Goal: Information Seeking & Learning: Learn about a topic

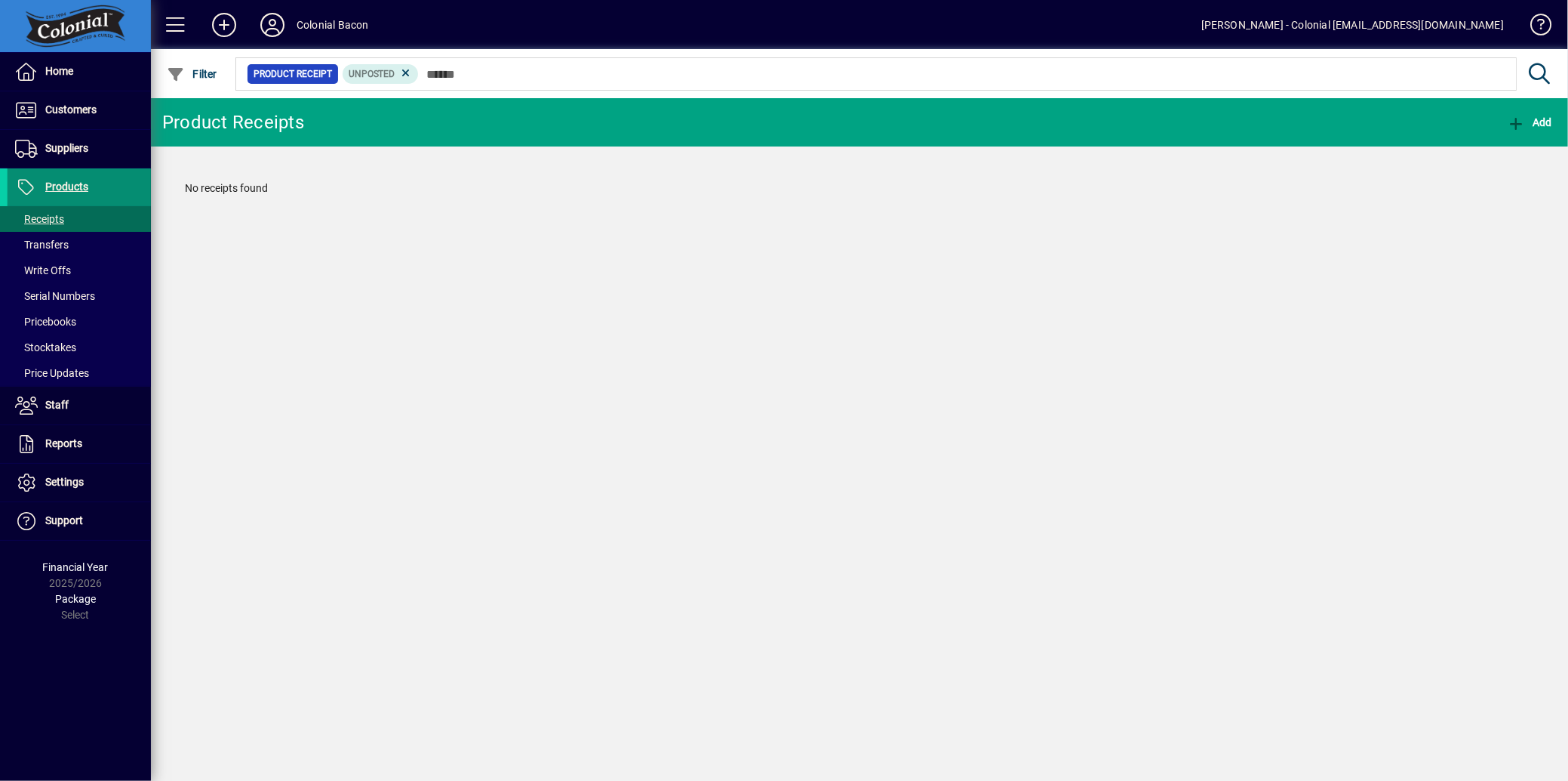
click at [70, 182] on span "Products" at bounding box center [66, 187] width 43 height 12
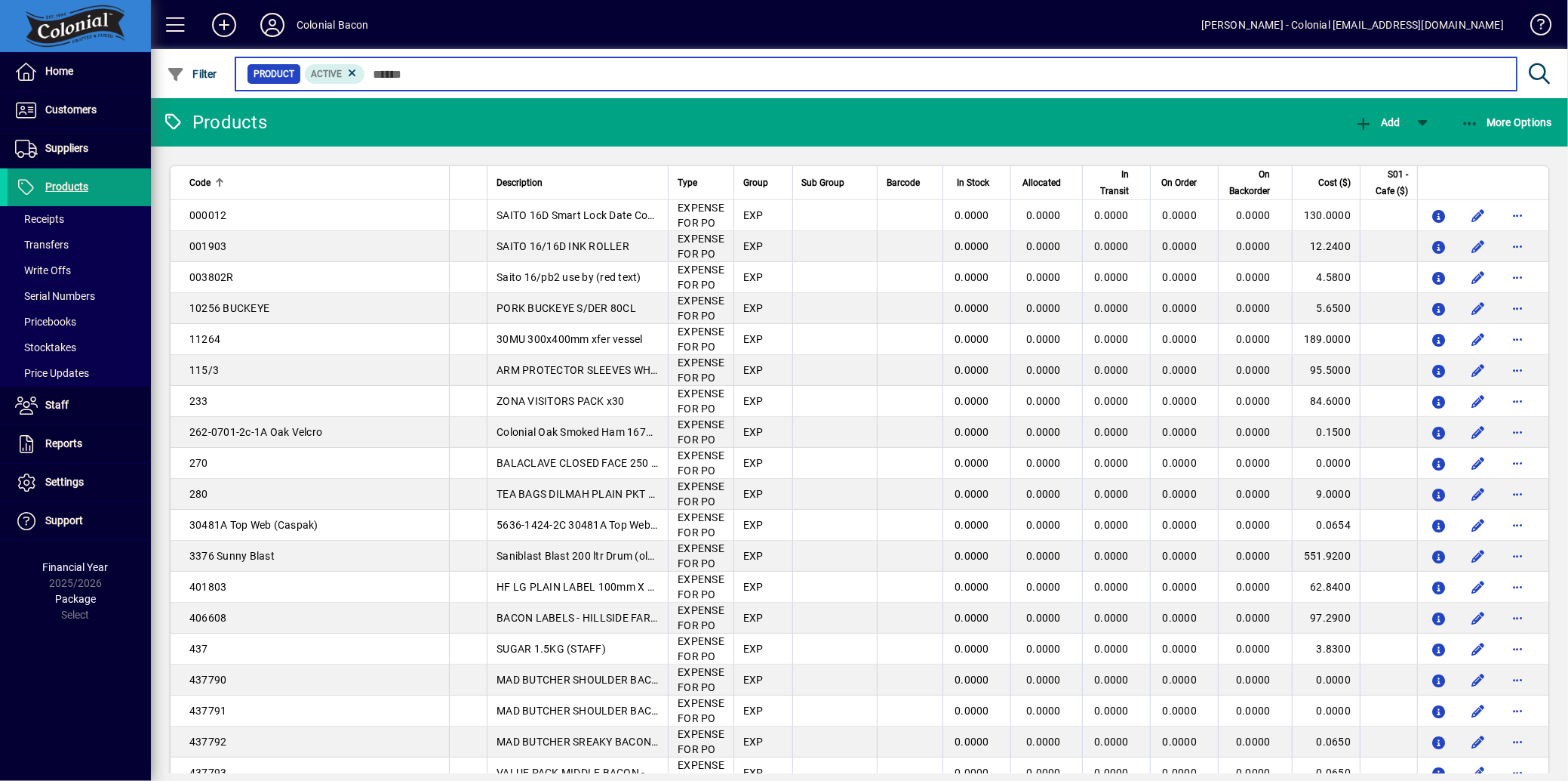
click at [404, 71] on input "text" at bounding box center [935, 74] width 1140 height 21
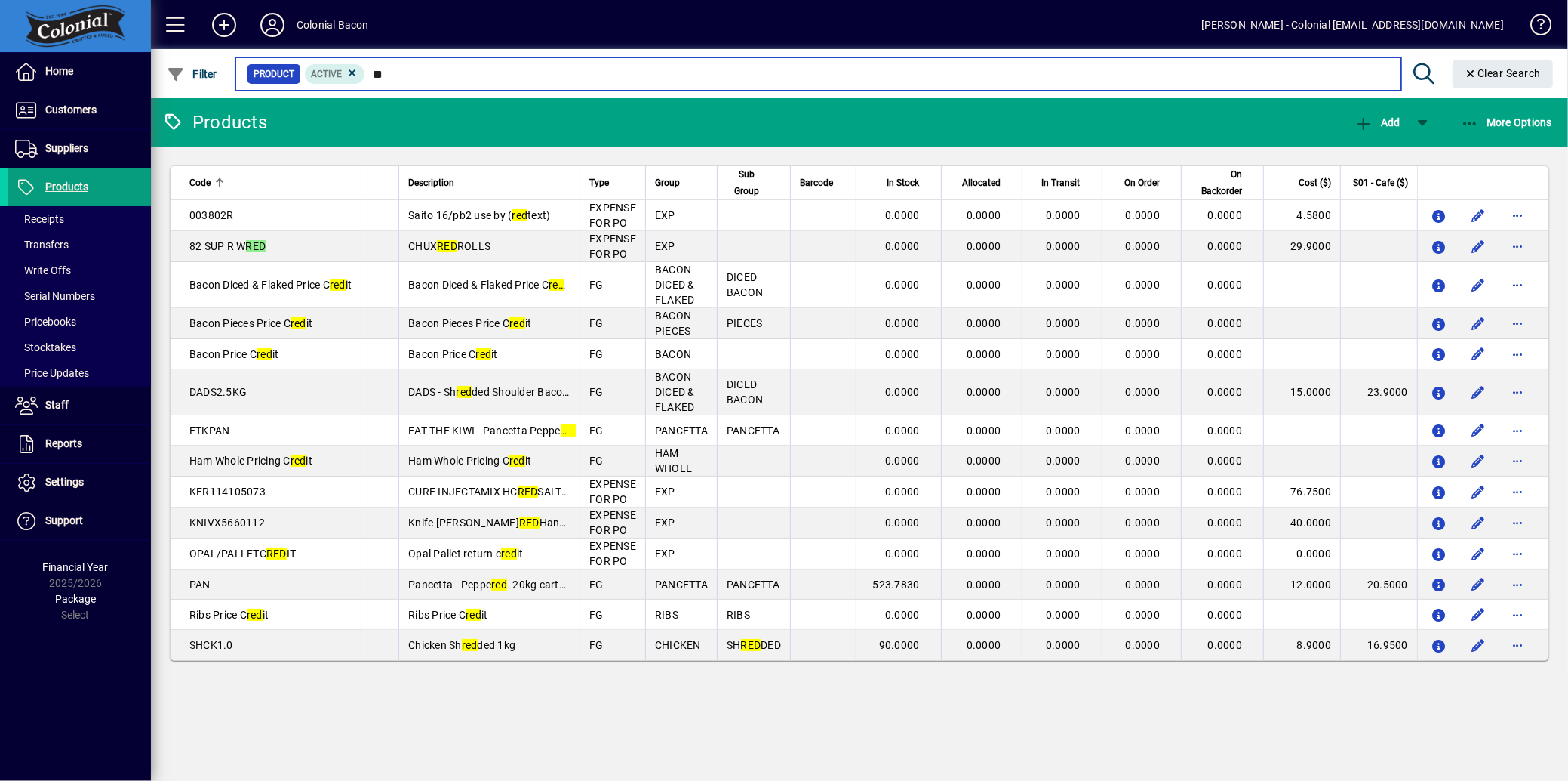
type input "*"
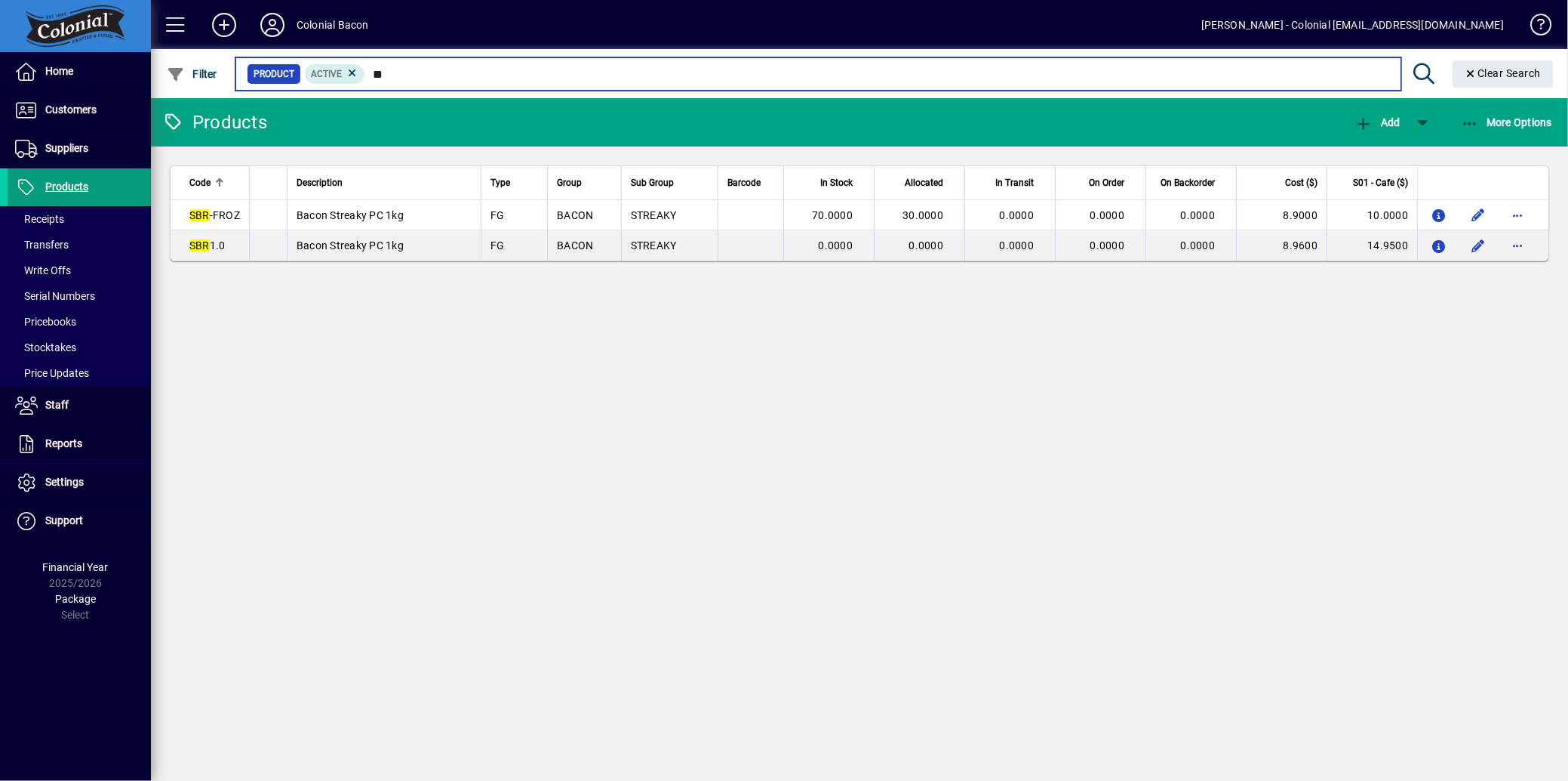
type input "*"
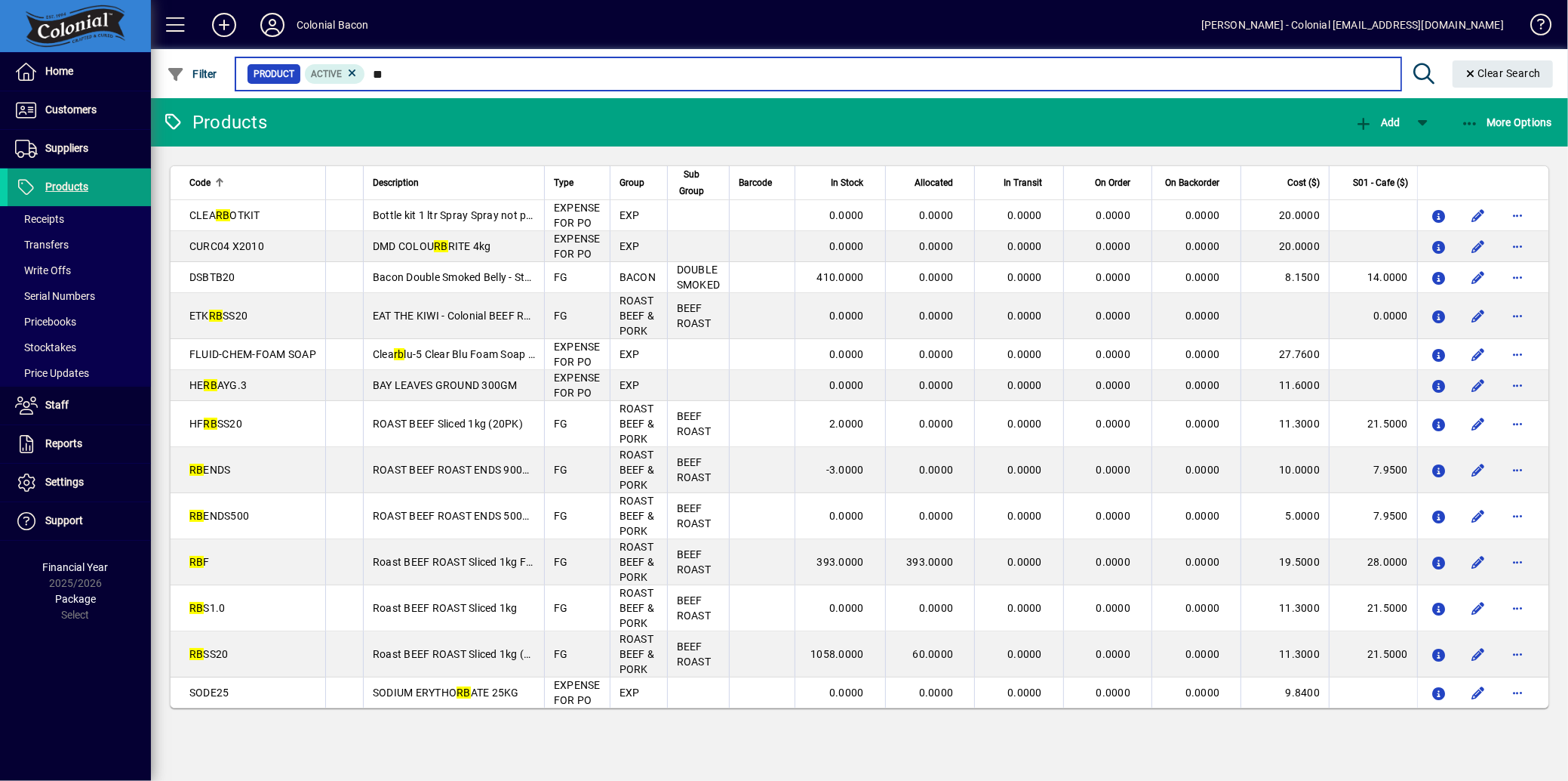
type input "*"
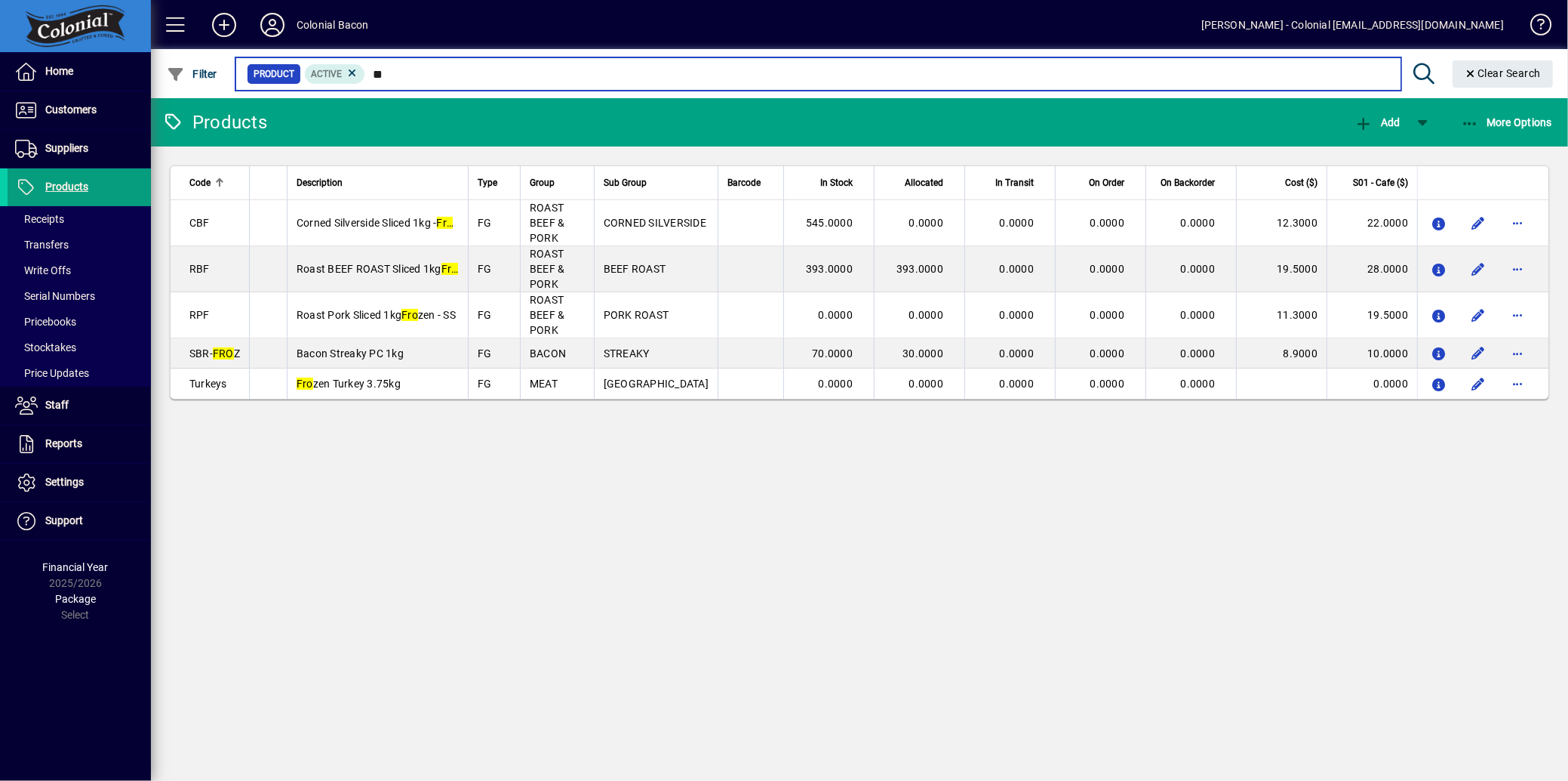
type input "*"
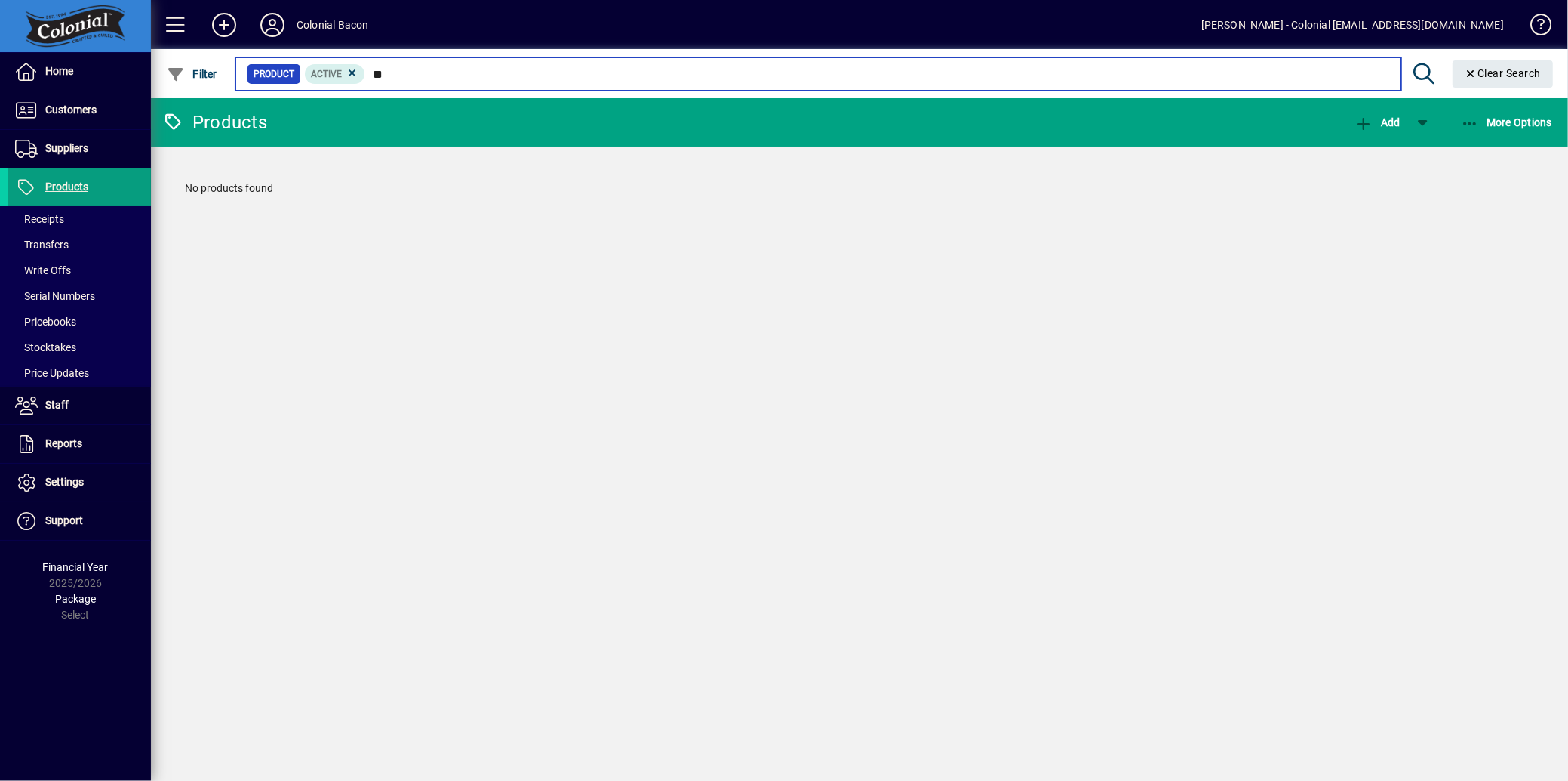
type input "*"
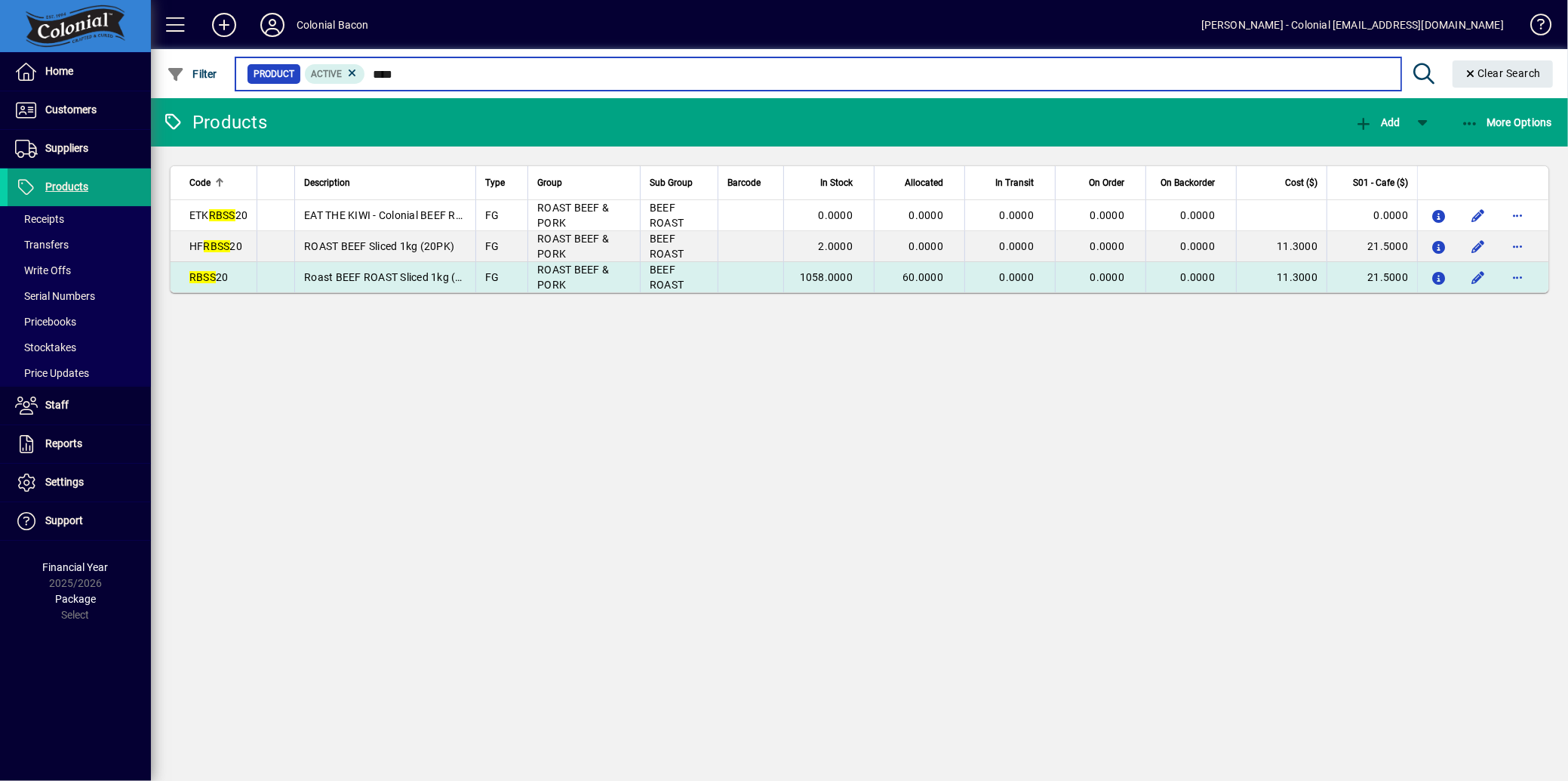
type input "****"
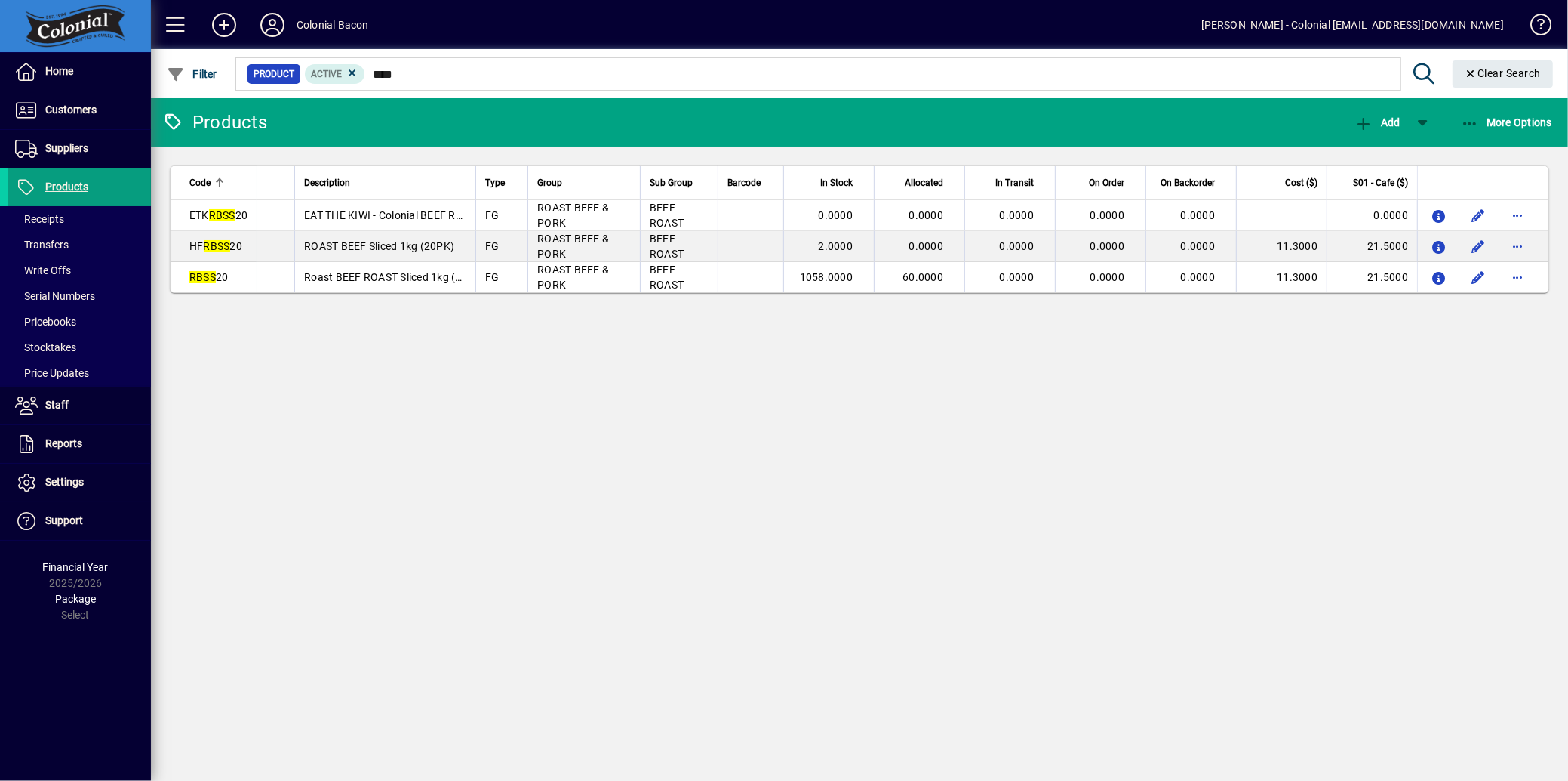
click at [217, 273] on span "RBSS 20" at bounding box center [209, 278] width 39 height 12
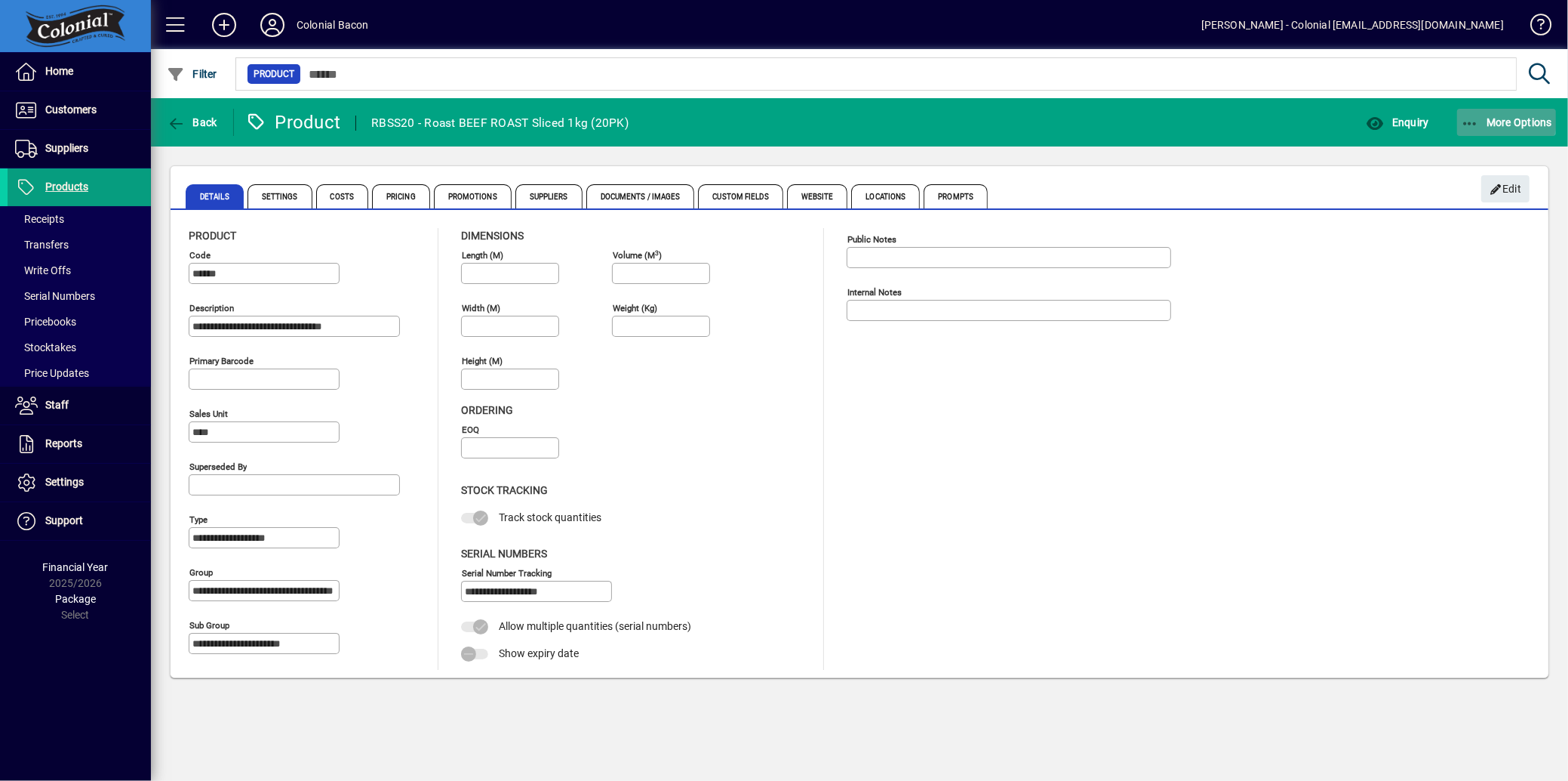
click at [1470, 116] on button "More Options" at bounding box center [1507, 122] width 100 height 27
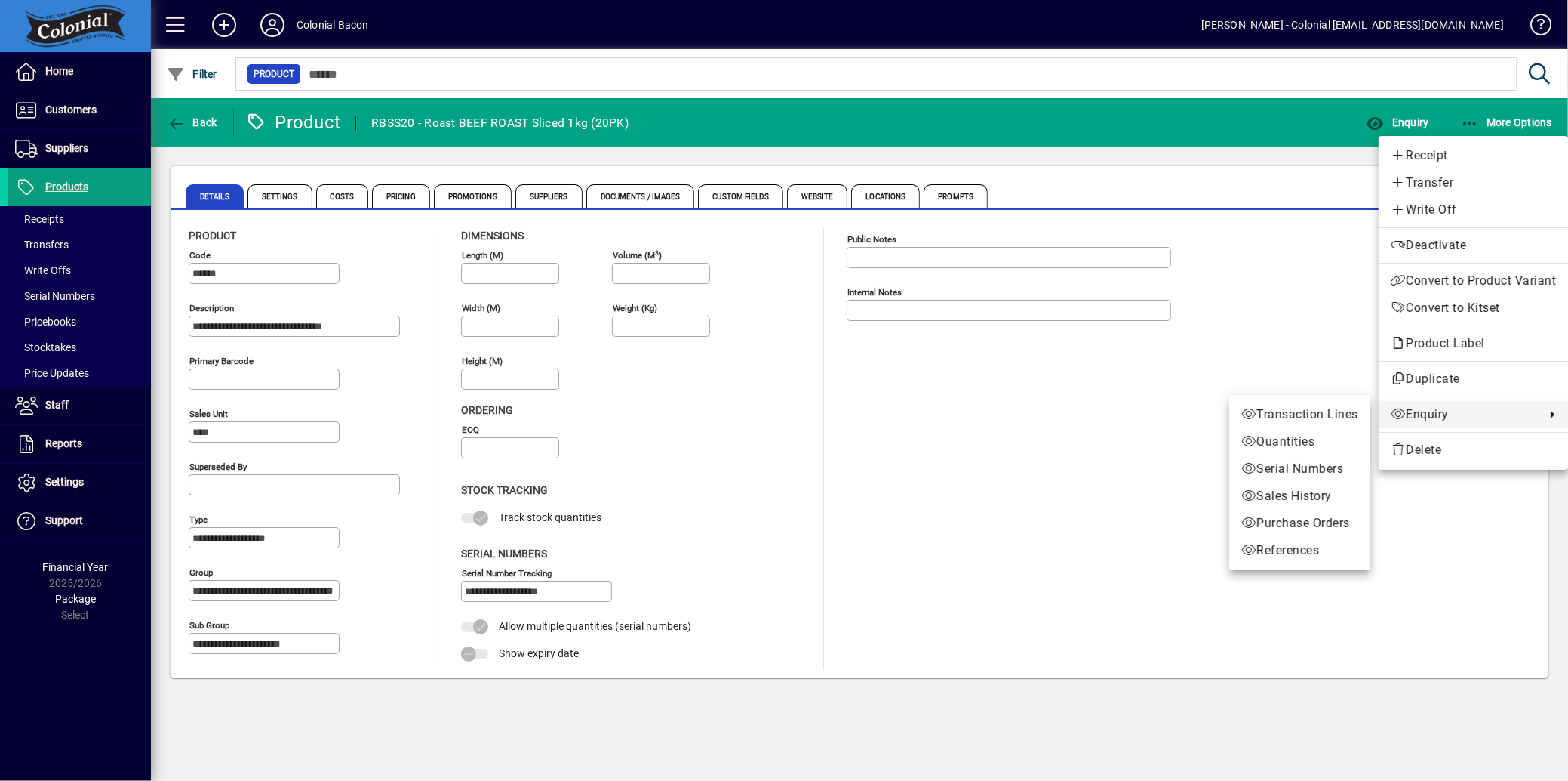
click at [1290, 467] on span "Serial Numbers" at bounding box center [1300, 468] width 117 height 18
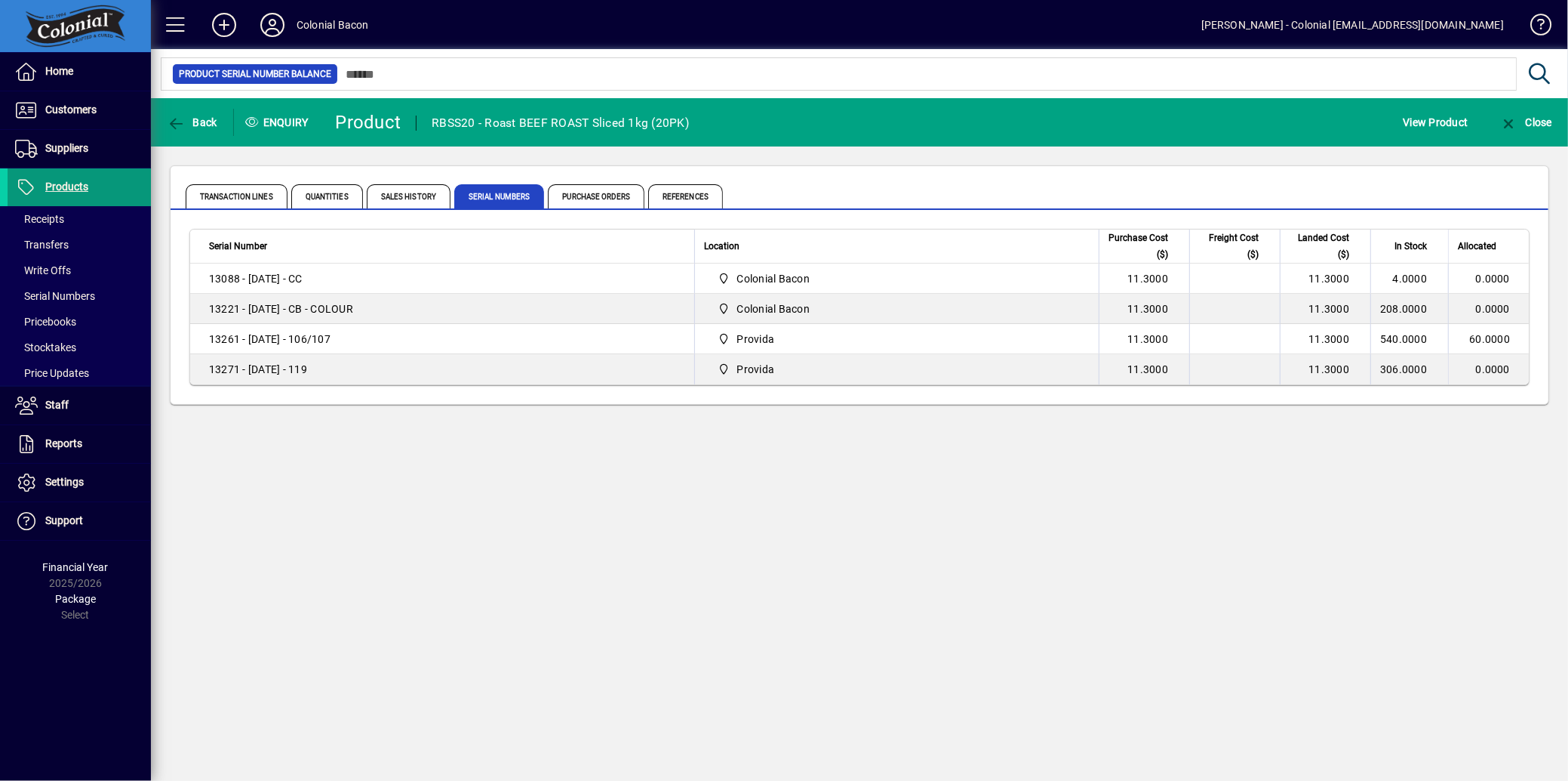
click at [61, 182] on span "Products" at bounding box center [66, 187] width 43 height 12
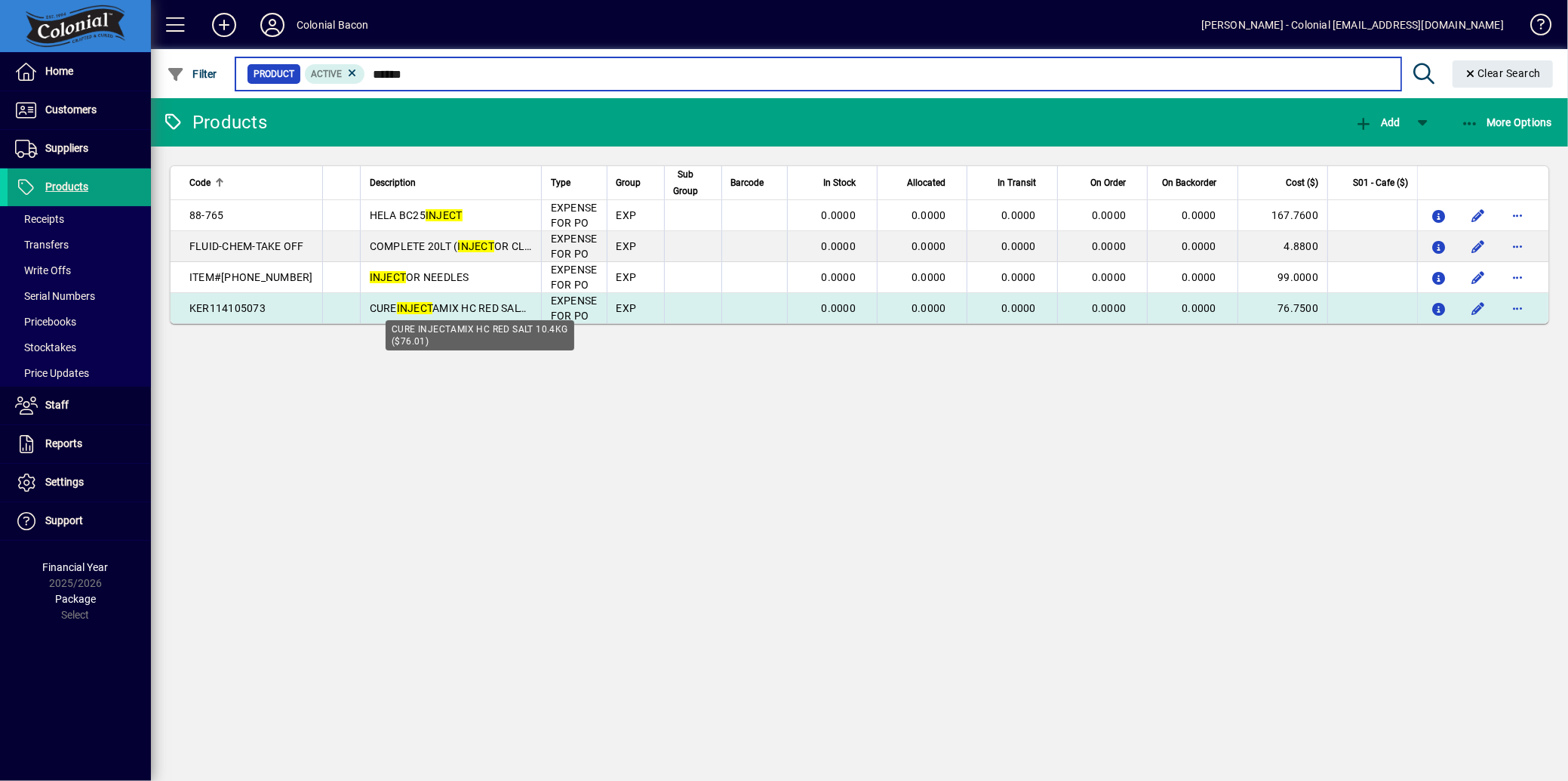
type input "******"
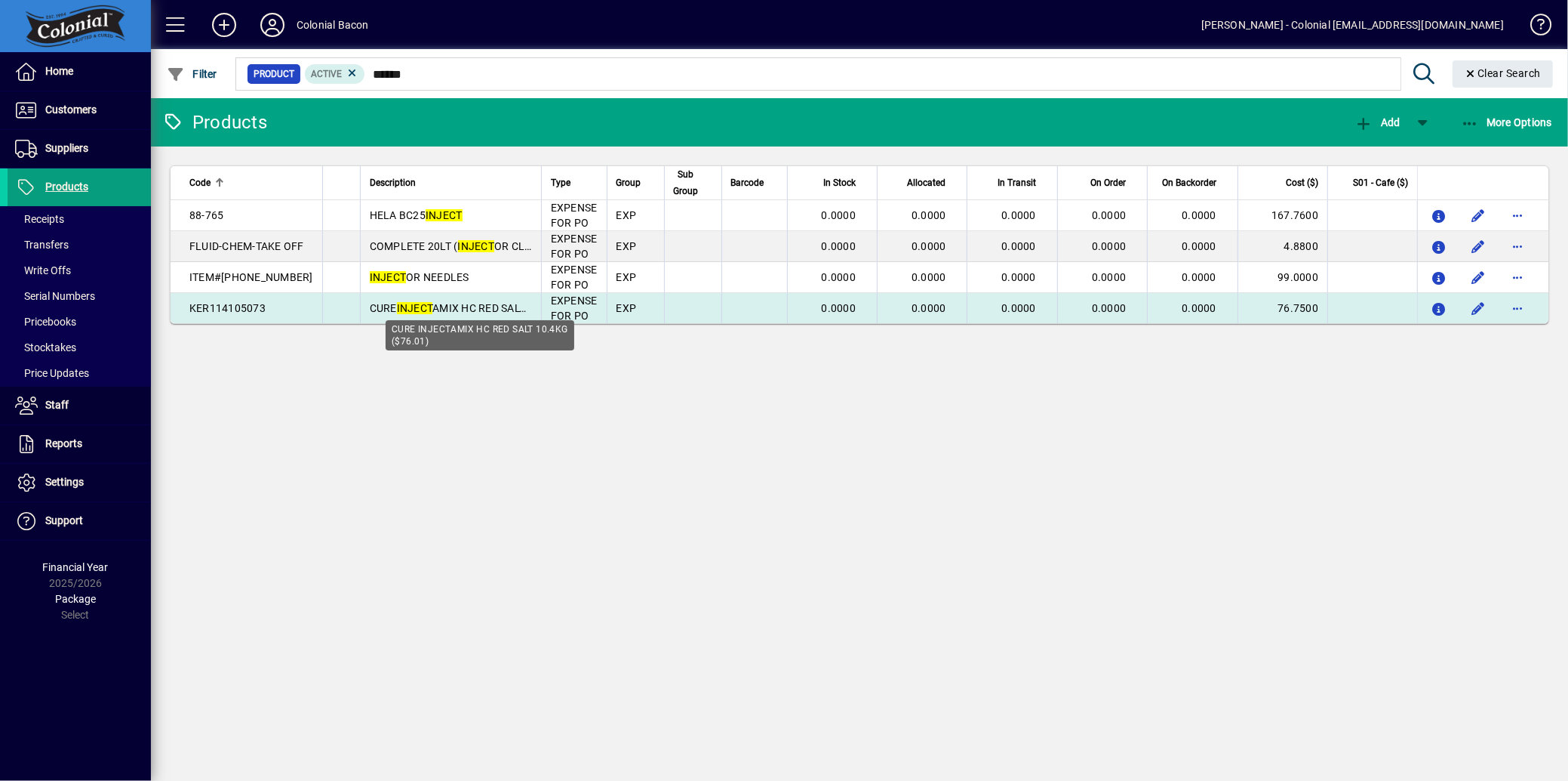
click at [440, 307] on span "CURE INJECT AMIX HC RED SALT 10.4KG ($76.01)" at bounding box center [490, 308] width 240 height 12
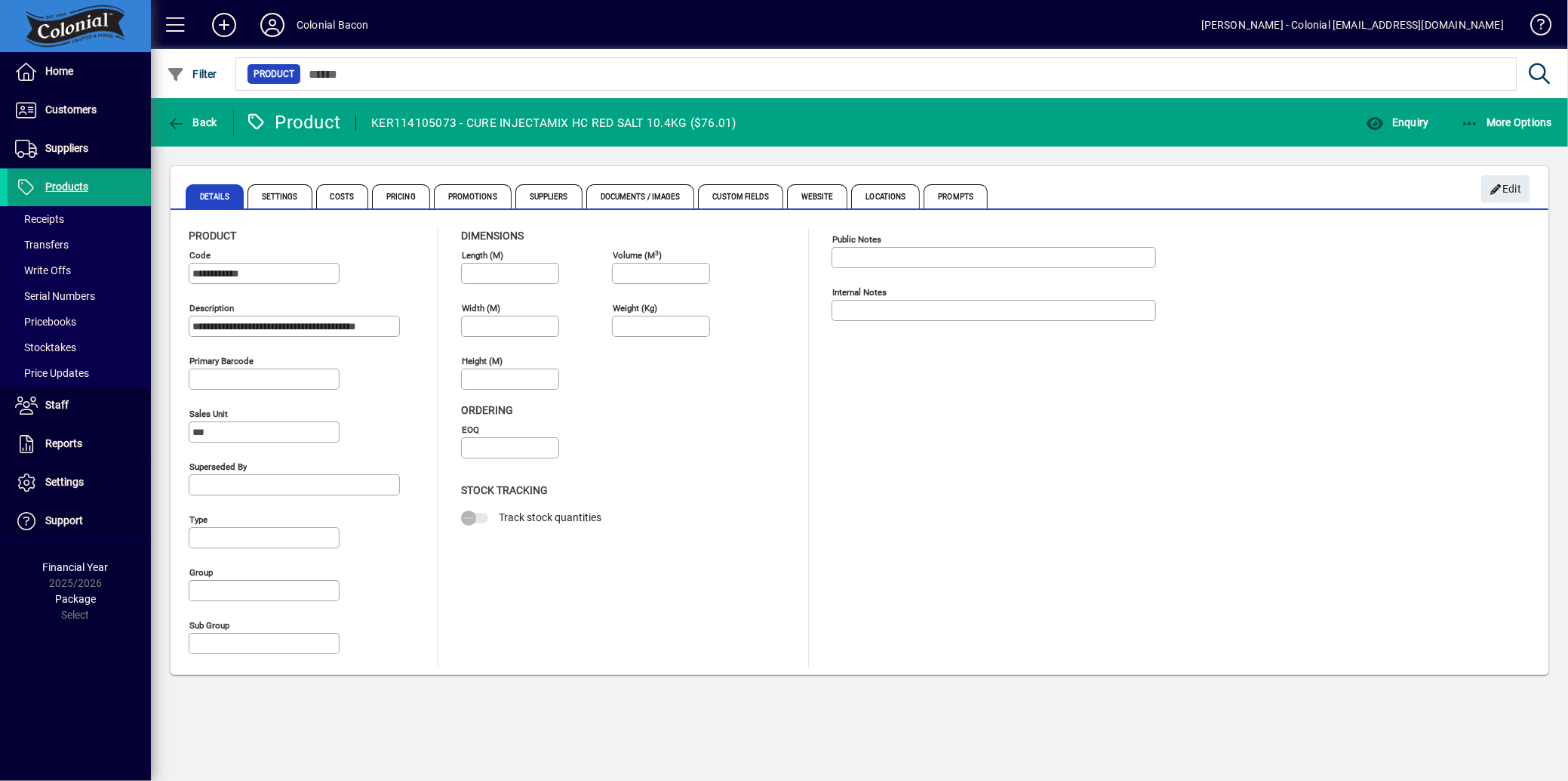
type input "**********"
click at [339, 192] on span "Costs" at bounding box center [343, 196] width 53 height 24
